Goal: Transaction & Acquisition: Purchase product/service

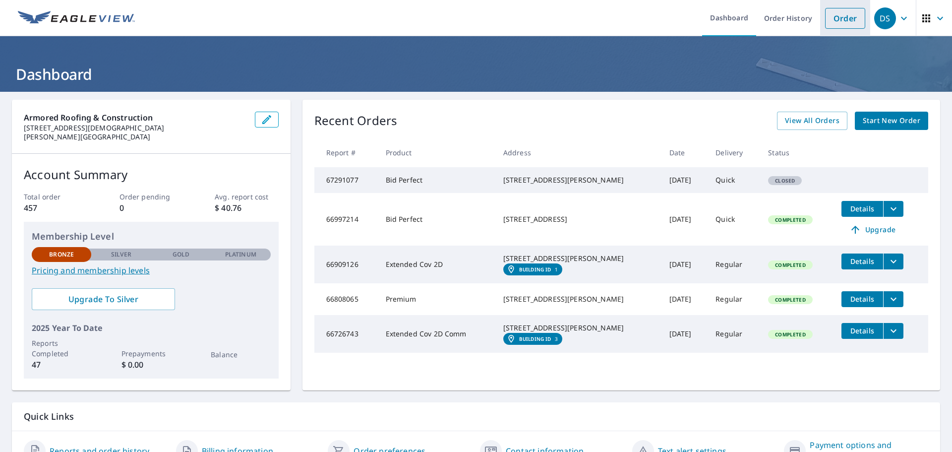
click at [825, 16] on link "Order" at bounding box center [845, 18] width 40 height 21
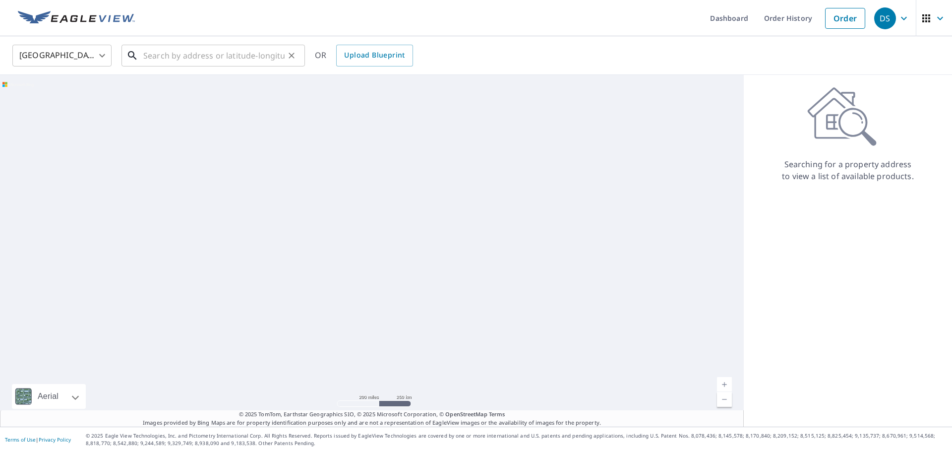
click at [265, 45] on input "text" at bounding box center [213, 56] width 141 height 28
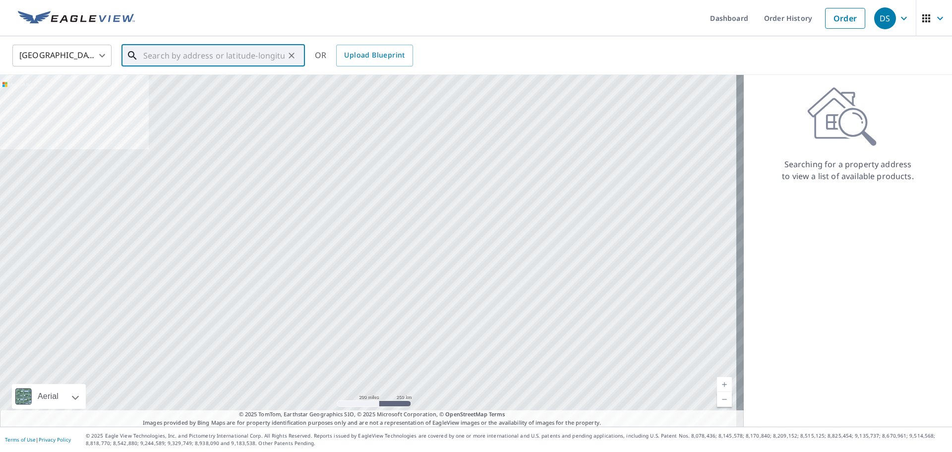
paste input "[STREET_ADDRESS][PERSON_NAME]"
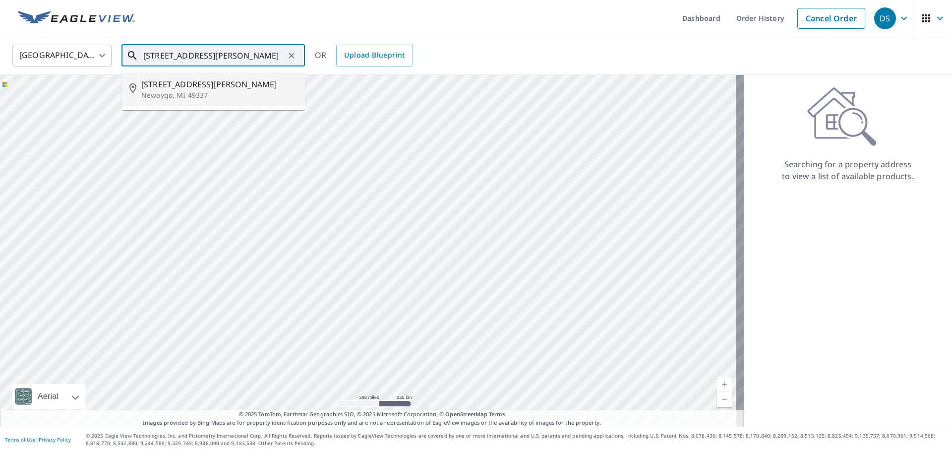
click at [232, 91] on p "Newaygo, MI 49337" at bounding box center [219, 95] width 156 height 10
type input "[STREET_ADDRESS][PERSON_NAME]"
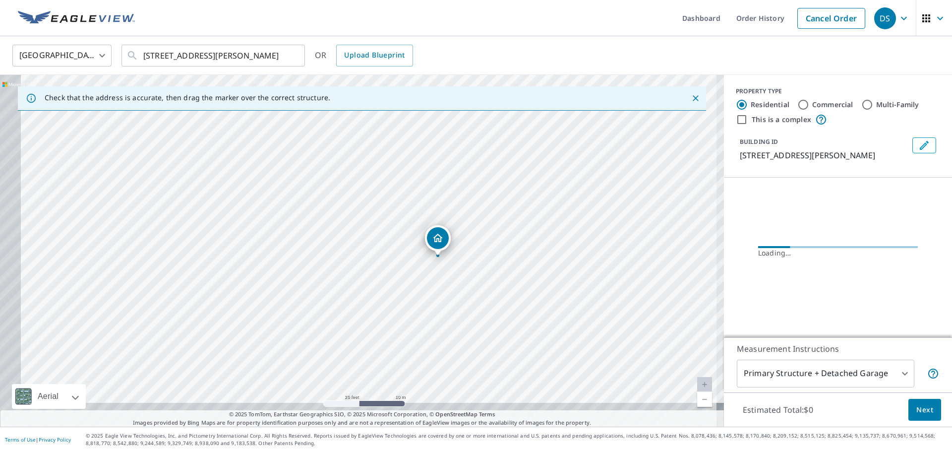
drag, startPoint x: 472, startPoint y: 327, endPoint x: 584, endPoint y: 230, distance: 148.3
click at [584, 230] on div "[STREET_ADDRESS][PERSON_NAME]" at bounding box center [362, 250] width 724 height 351
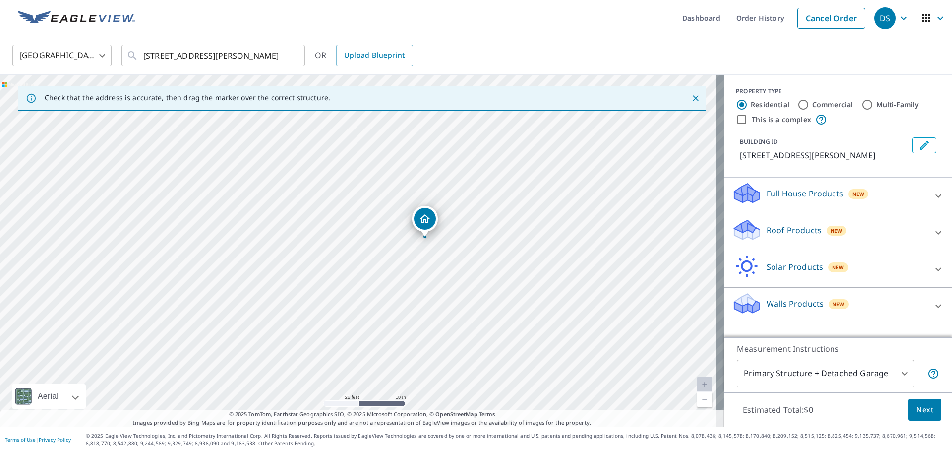
drag, startPoint x: 493, startPoint y: 260, endPoint x: 559, endPoint y: 248, distance: 67.6
click at [559, 248] on div "[STREET_ADDRESS][PERSON_NAME]" at bounding box center [362, 250] width 724 height 351
drag, startPoint x: 510, startPoint y: 253, endPoint x: 502, endPoint y: 339, distance: 86.1
click at [502, 339] on div "[STREET_ADDRESS][PERSON_NAME]" at bounding box center [362, 250] width 724 height 351
drag, startPoint x: 433, startPoint y: 338, endPoint x: 442, endPoint y: 295, distance: 44.1
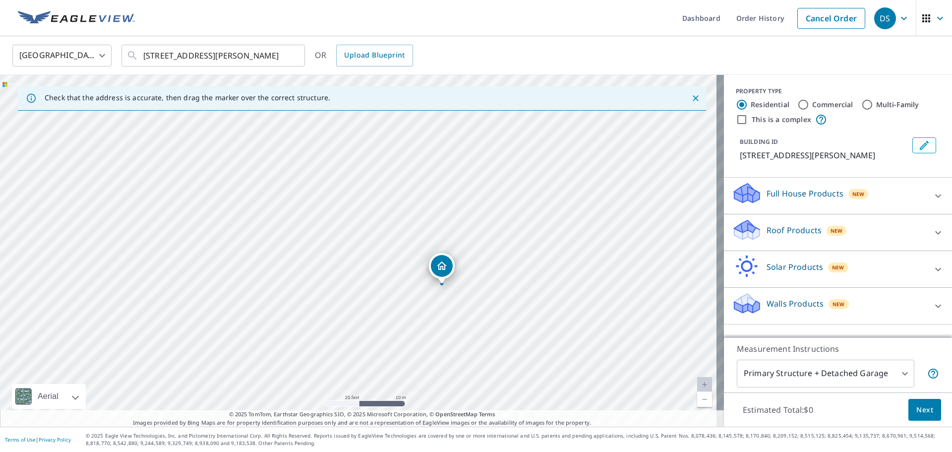
click at [442, 298] on div "[STREET_ADDRESS][PERSON_NAME]" at bounding box center [362, 250] width 724 height 351
drag, startPoint x: 512, startPoint y: 320, endPoint x: 516, endPoint y: 276, distance: 44.3
click at [516, 276] on div "[STREET_ADDRESS][PERSON_NAME]" at bounding box center [362, 250] width 724 height 351
